Goal: Find specific page/section: Find specific page/section

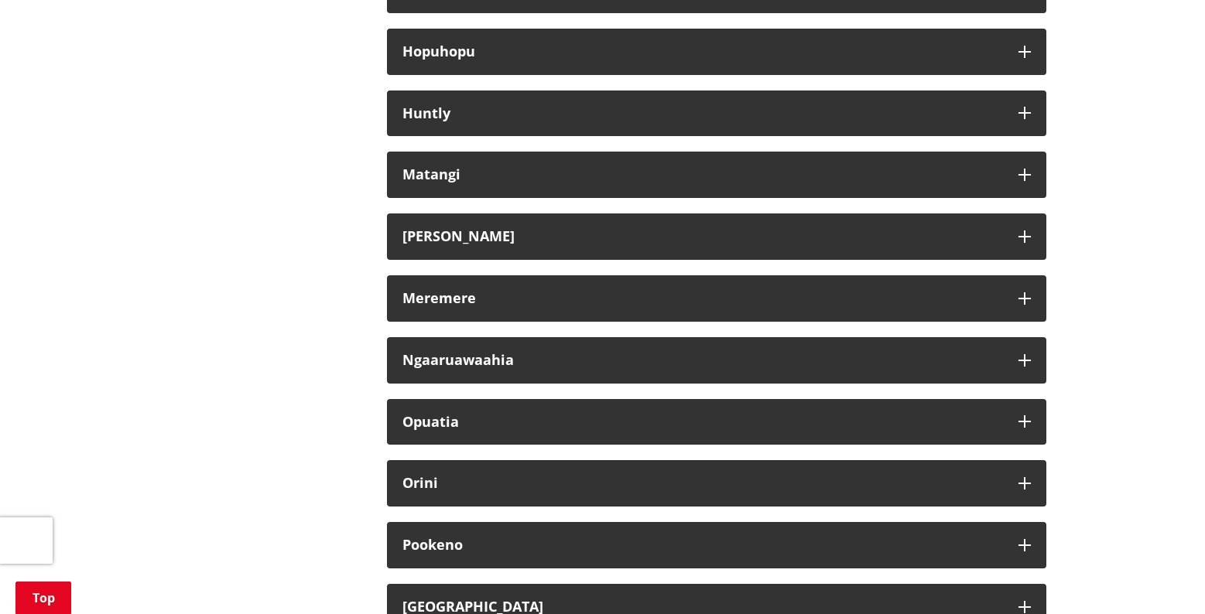
scroll to position [928, 0]
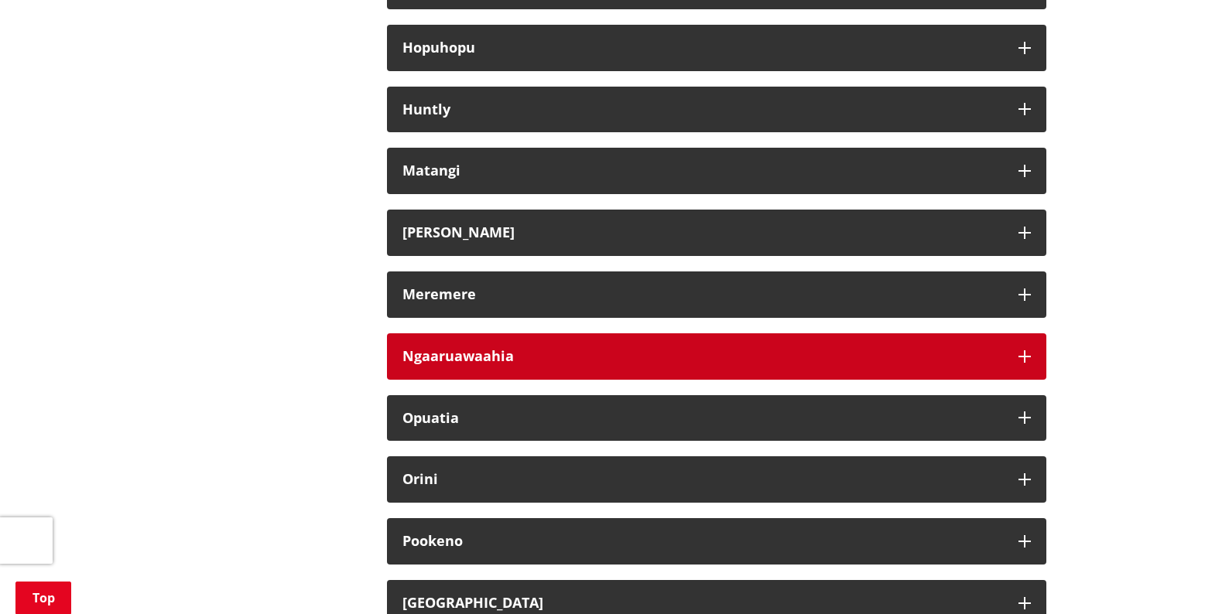
click at [504, 350] on h3 "Ngaaruawaahia" at bounding box center [702, 356] width 600 height 15
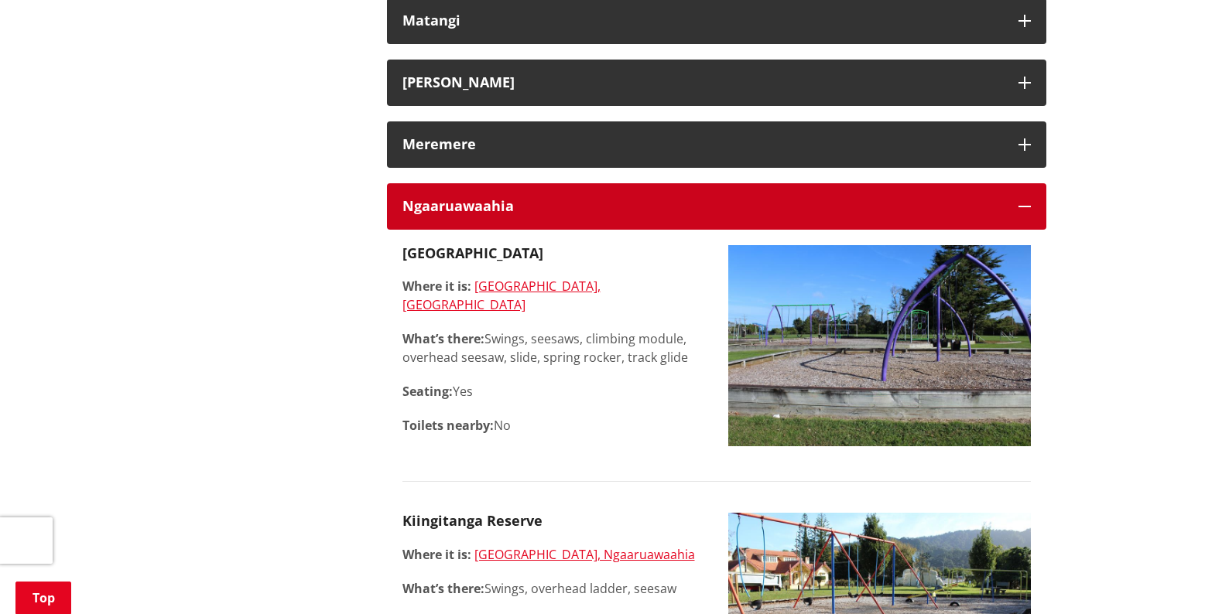
scroll to position [1160, 0]
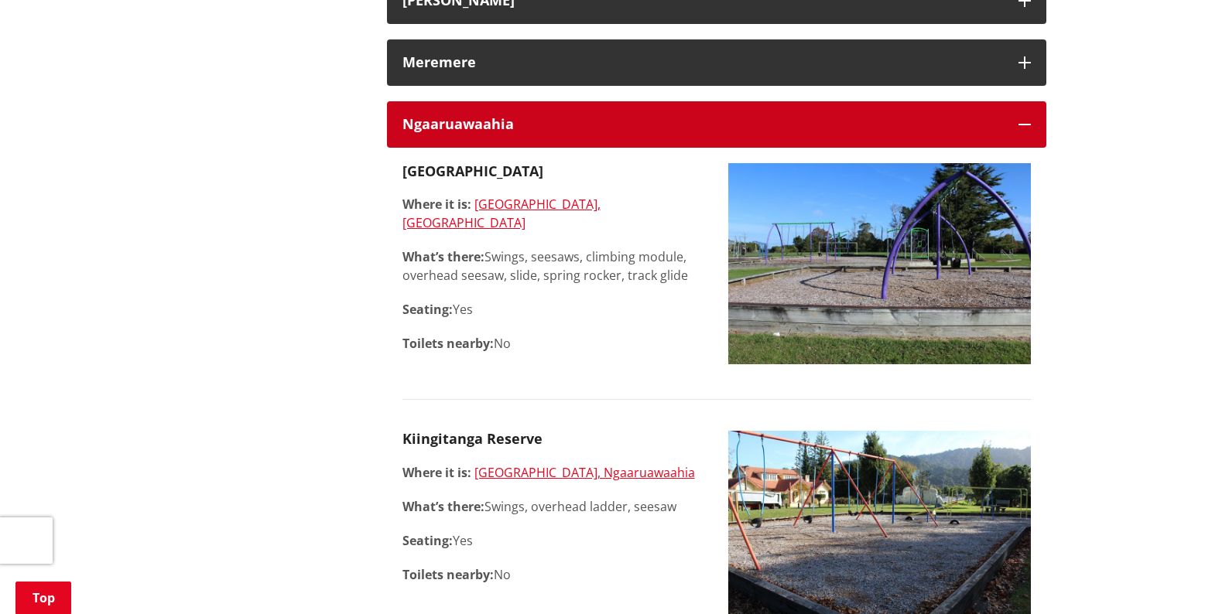
click at [1024, 123] on icon "button" at bounding box center [1024, 124] width 12 height 12
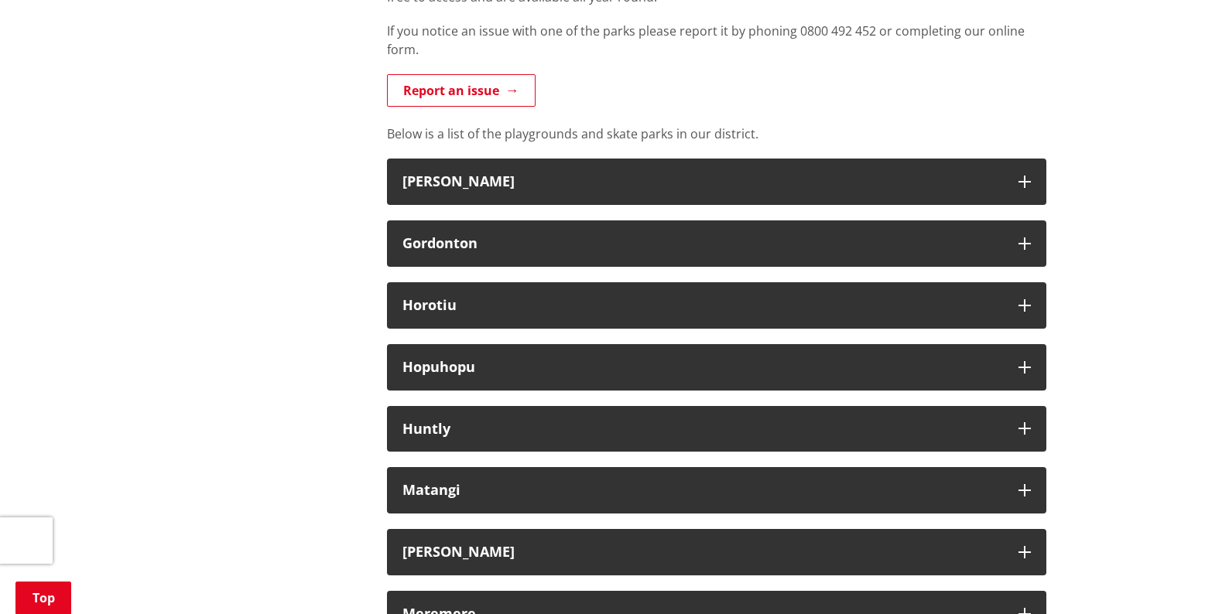
scroll to position [619, 0]
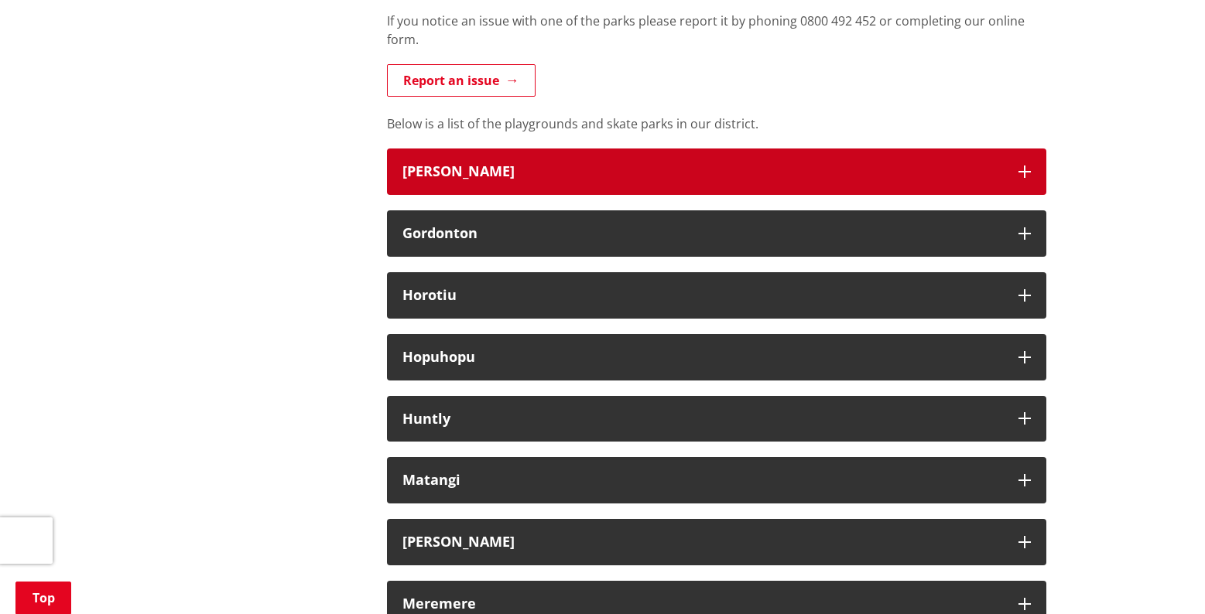
click at [1018, 169] on icon "button" at bounding box center [1024, 172] width 12 height 12
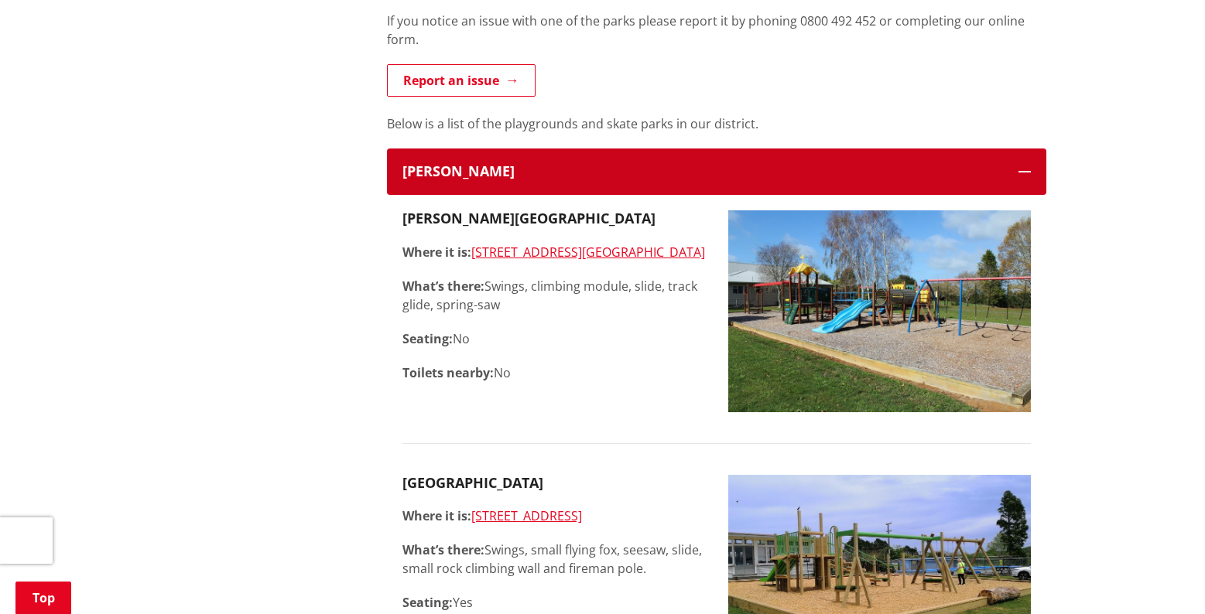
click at [1018, 169] on icon "button" at bounding box center [1024, 172] width 12 height 12
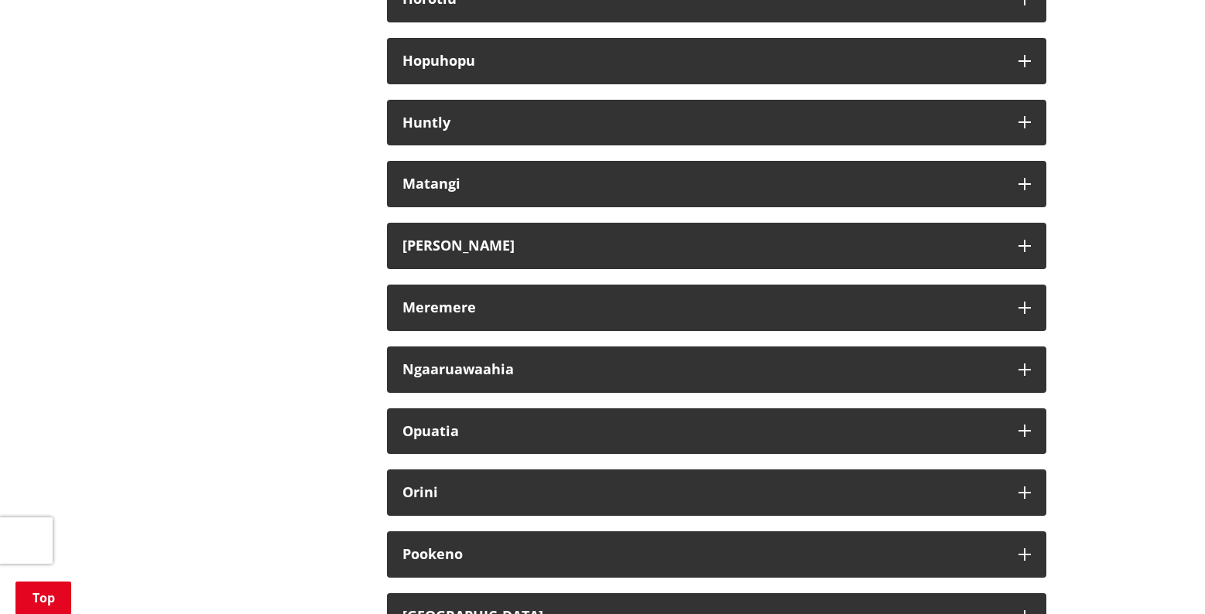
scroll to position [928, 0]
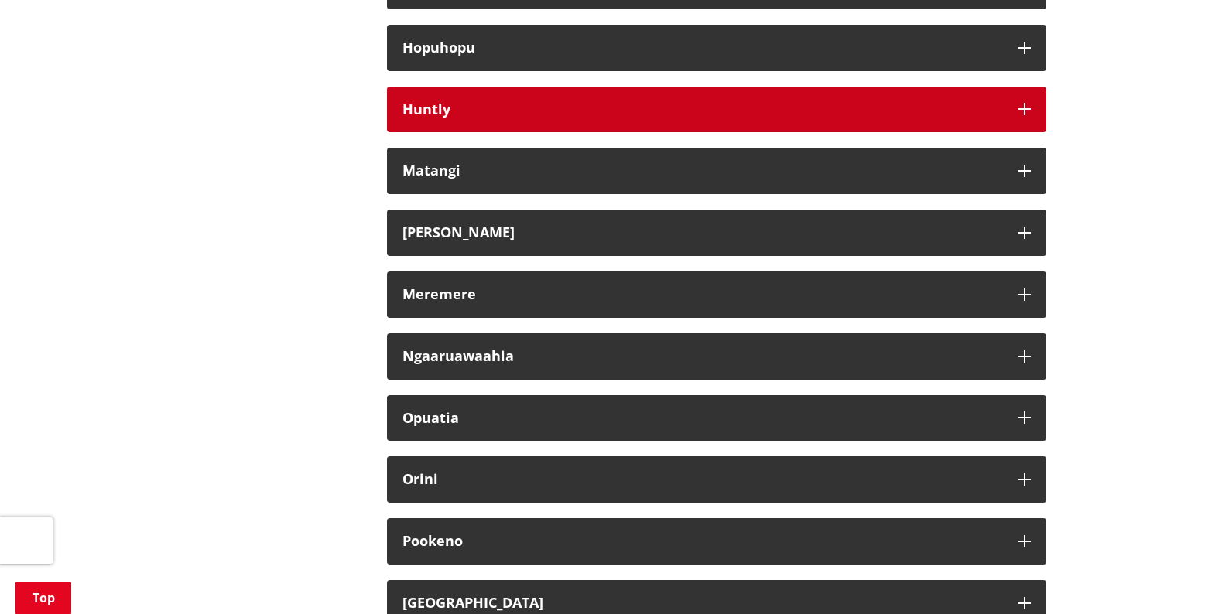
click at [1021, 111] on icon "button" at bounding box center [1024, 109] width 12 height 12
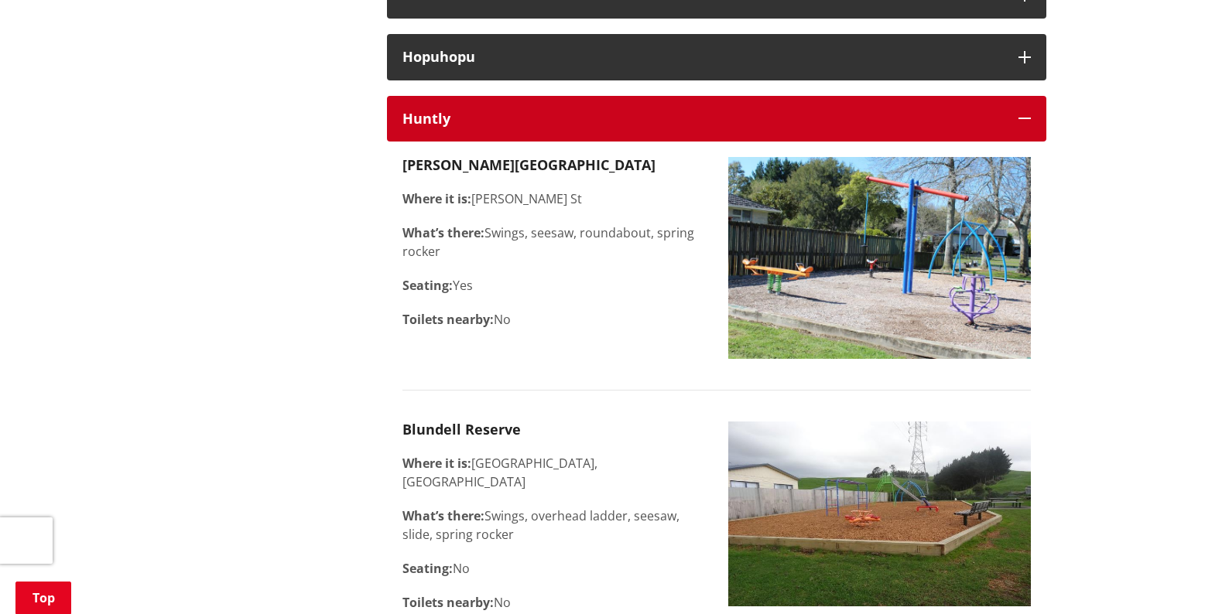
scroll to position [851, 0]
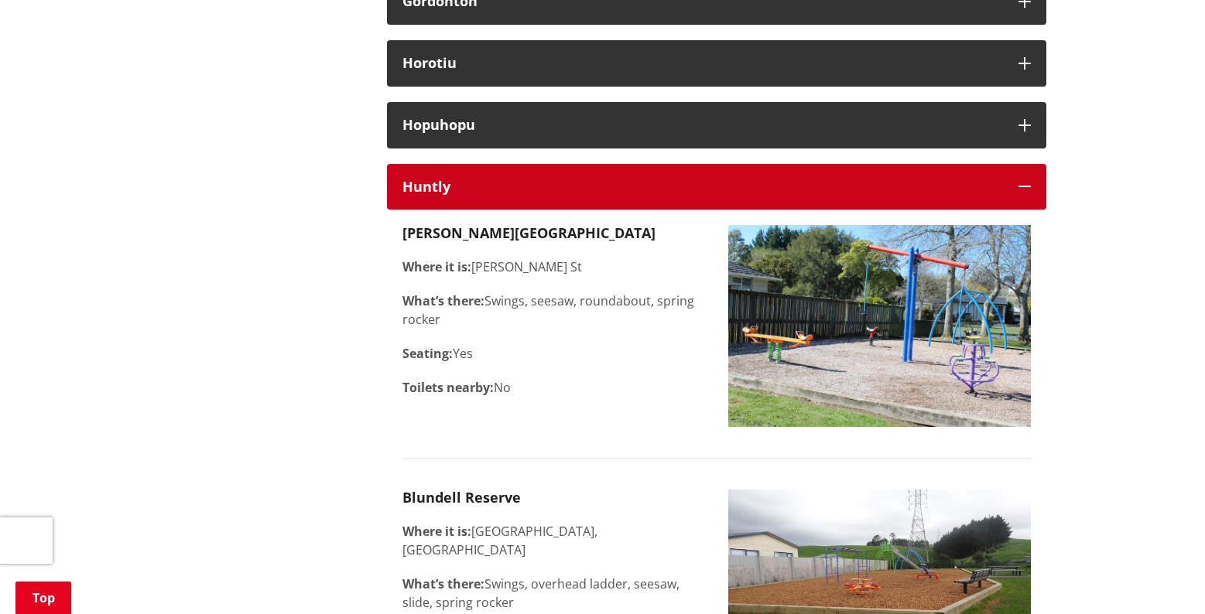
click at [1025, 186] on icon "button" at bounding box center [1024, 186] width 12 height 12
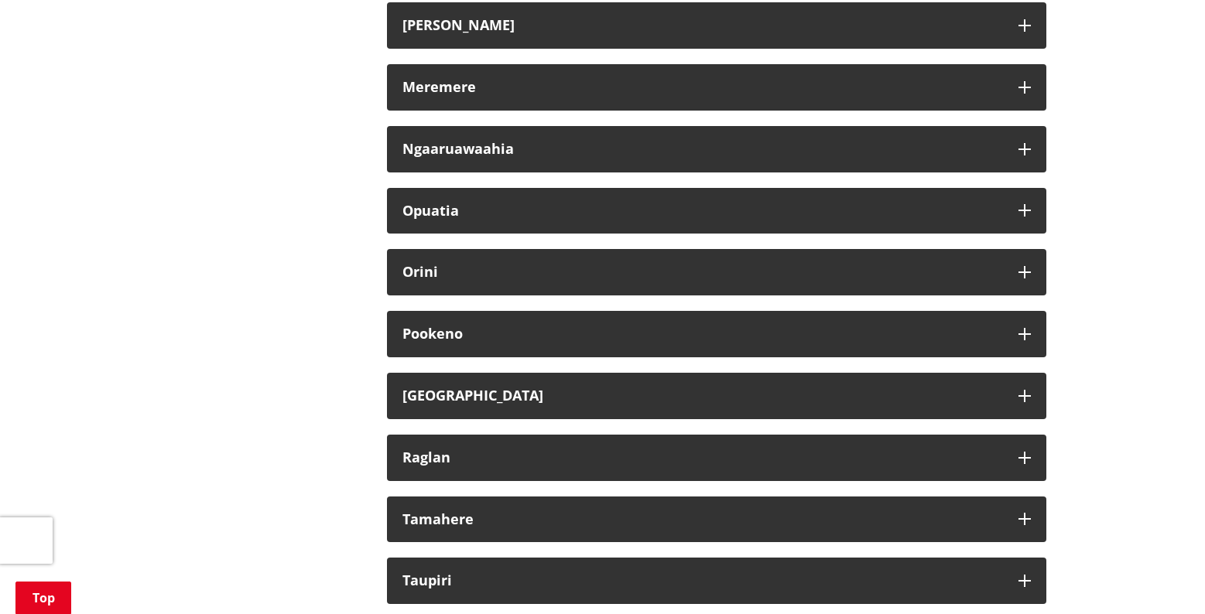
scroll to position [1160, 0]
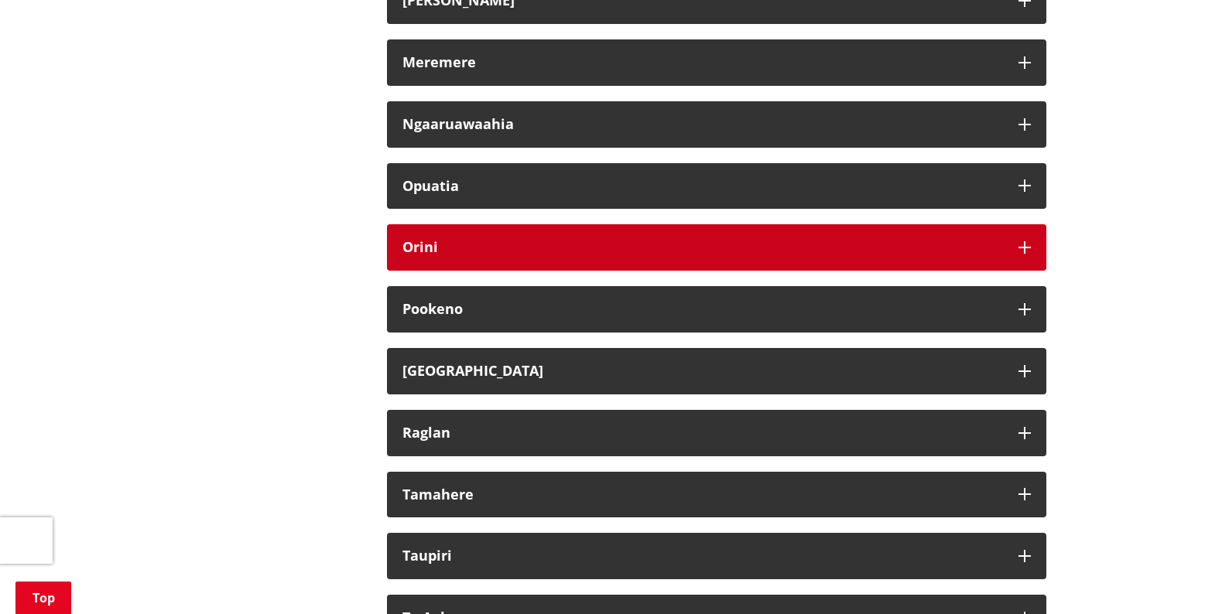
click at [1021, 242] on icon "button" at bounding box center [1024, 247] width 12 height 12
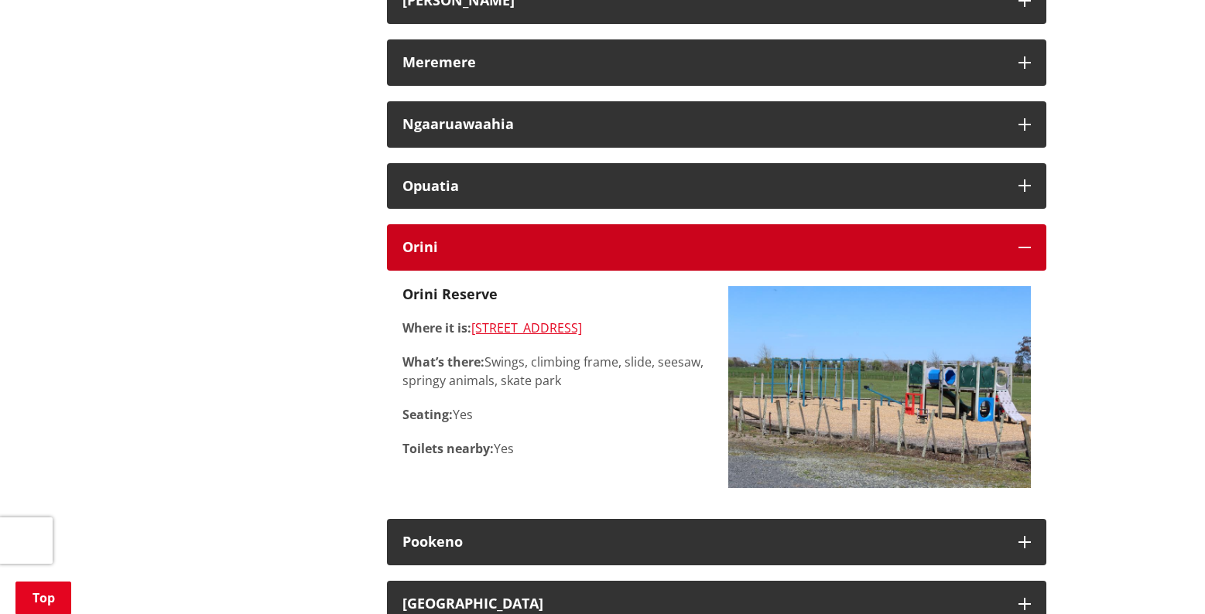
click at [1021, 242] on icon "button" at bounding box center [1024, 247] width 12 height 12
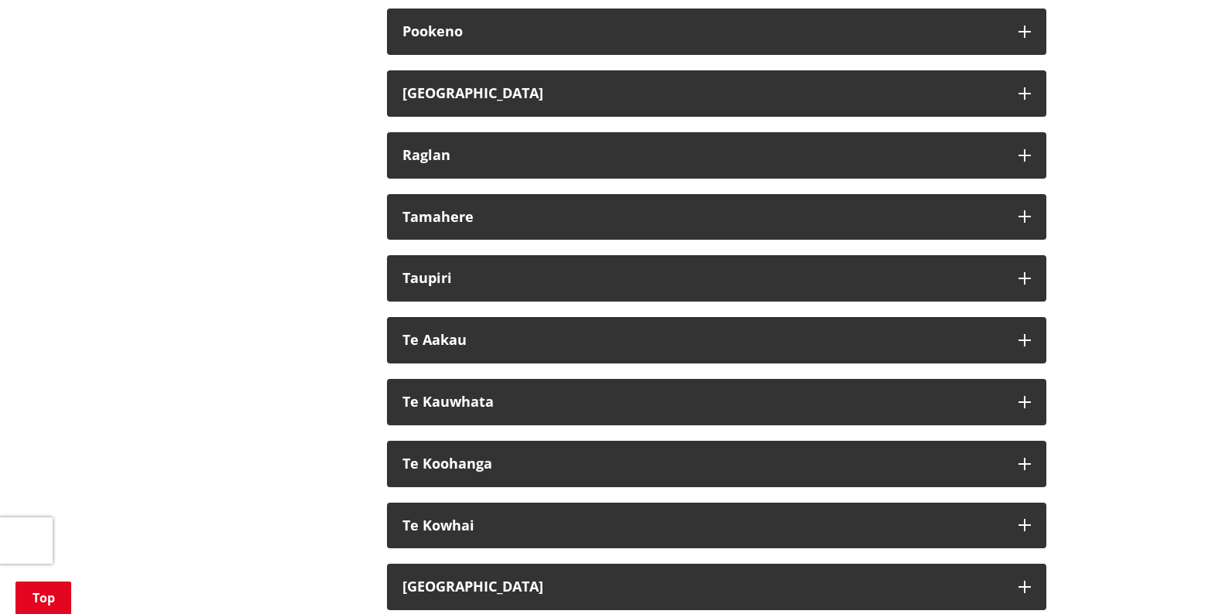
scroll to position [1470, 0]
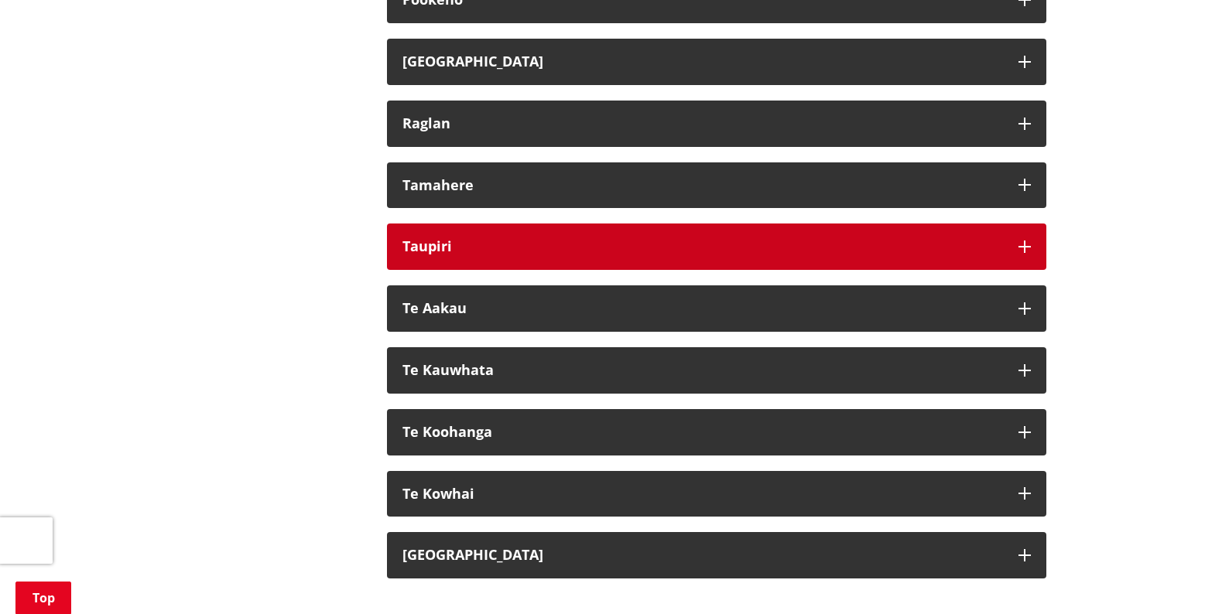
click at [1023, 245] on icon "button" at bounding box center [1024, 247] width 12 height 12
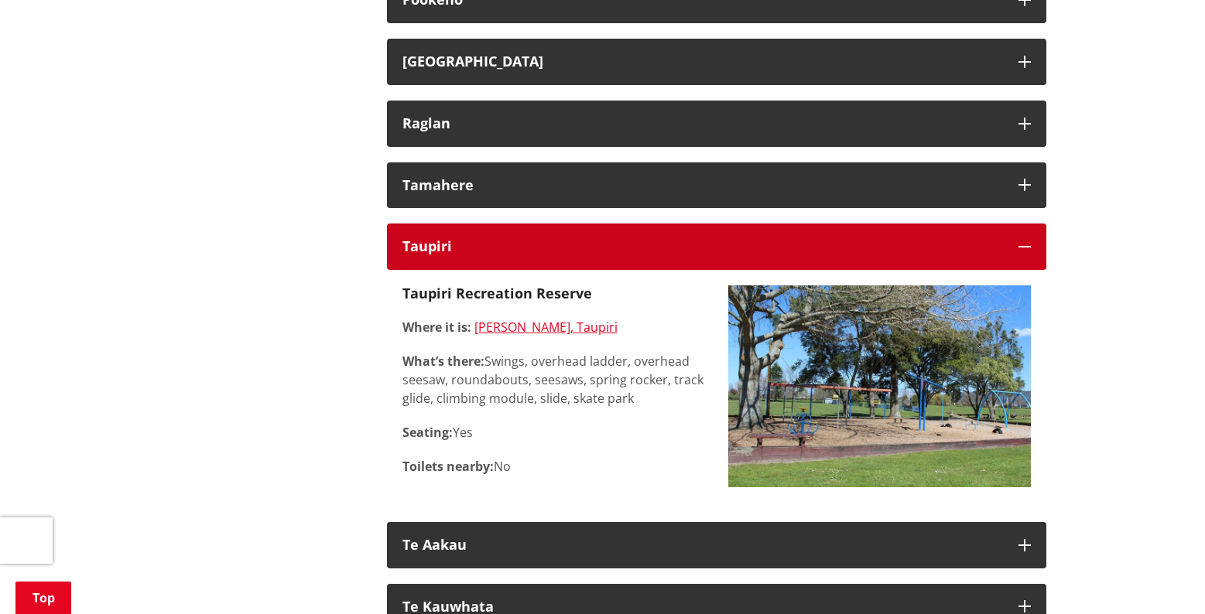
click at [1023, 245] on icon "button" at bounding box center [1024, 247] width 12 height 12
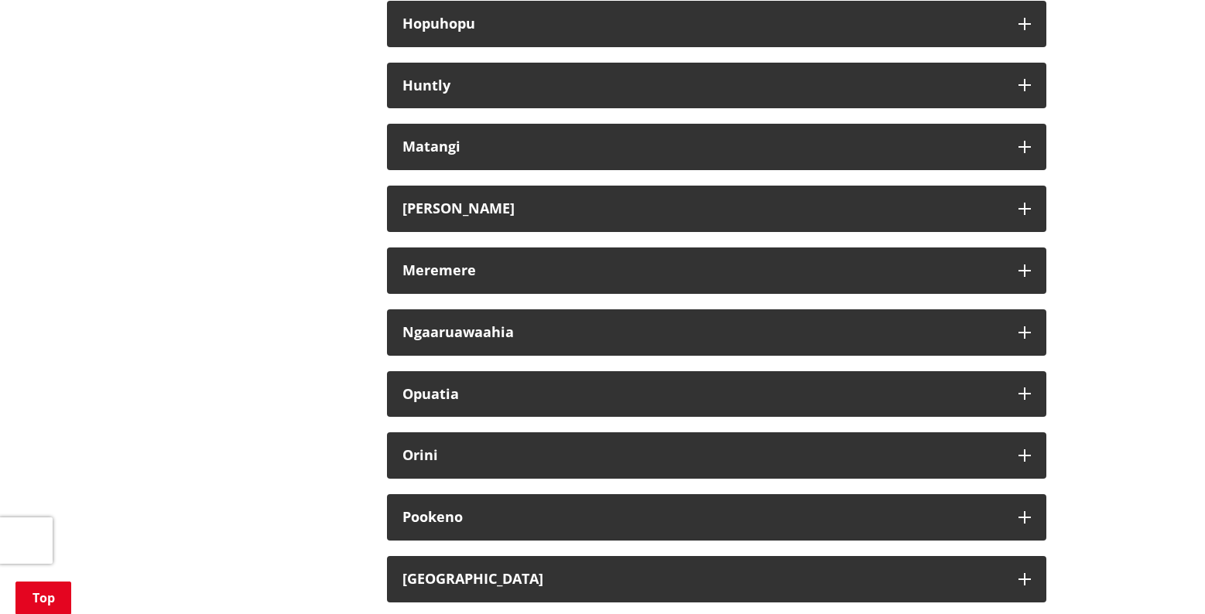
scroll to position [928, 0]
